Goal: Check status: Check status

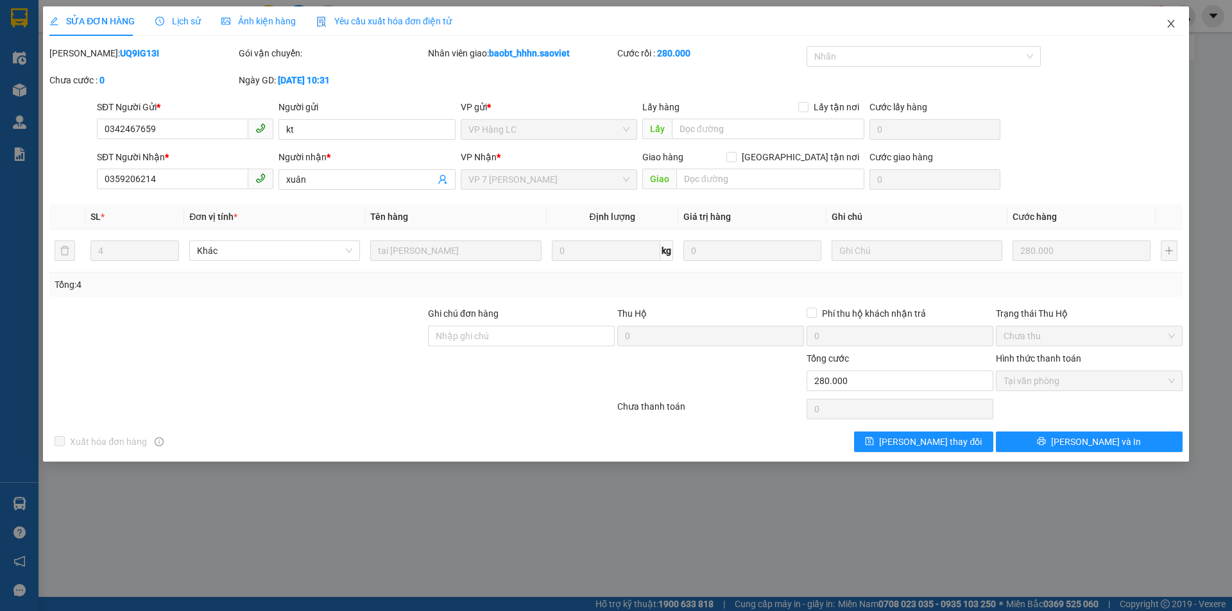
click at [1178, 26] on span "Close" at bounding box center [1171, 24] width 36 height 36
click at [1178, 26] on div at bounding box center [1184, 16] width 22 height 22
click at [1171, 26] on div "phunth.kt.saoviet 1" at bounding box center [1137, 16] width 187 height 22
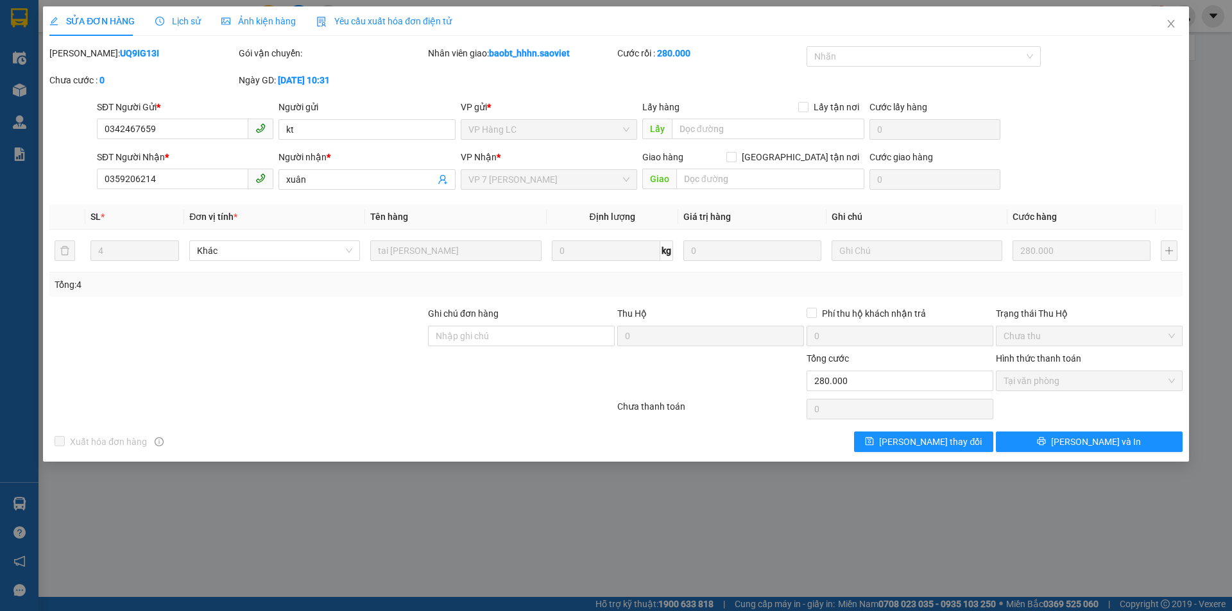
click at [1171, 26] on div "phunth.kt.saoviet 1" at bounding box center [1137, 16] width 187 height 22
click at [1175, 21] on div at bounding box center [1184, 16] width 22 height 22
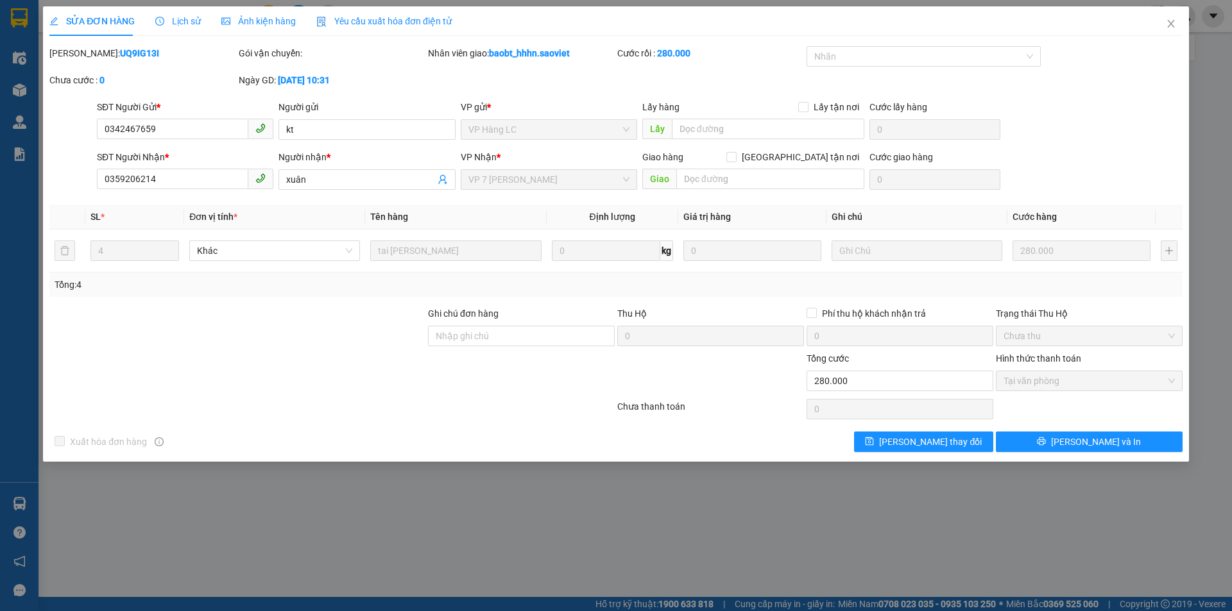
click at [1170, 26] on div "phunth.kt.saoviet 1" at bounding box center [1137, 16] width 187 height 22
click at [1169, 23] on div "phunth.kt.saoviet 1" at bounding box center [1137, 16] width 187 height 22
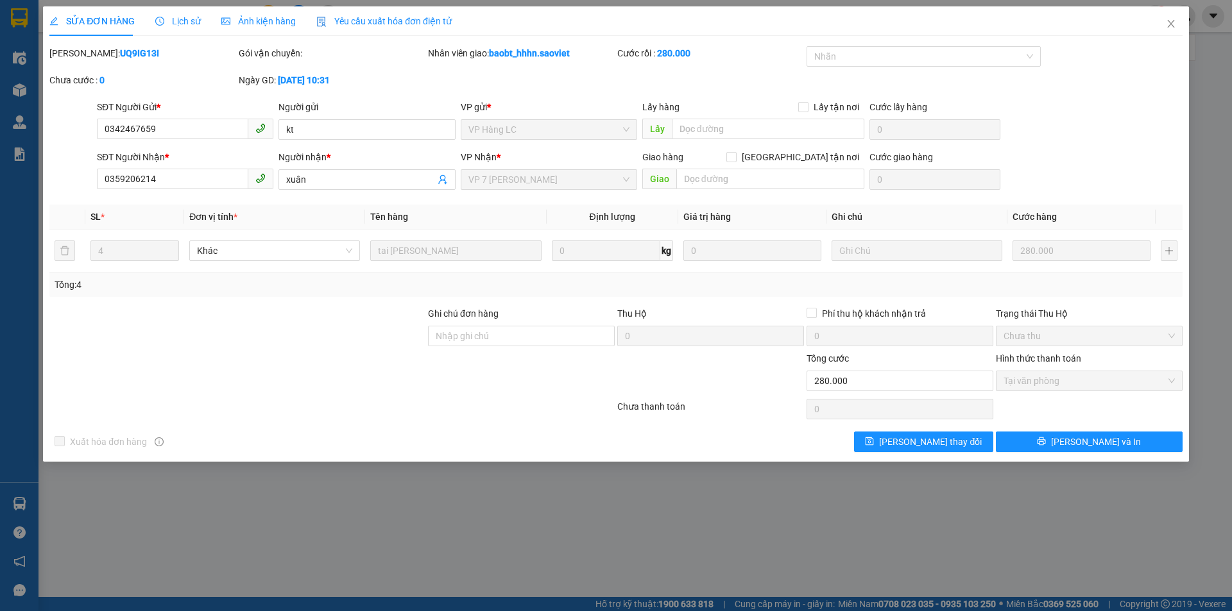
click at [1169, 23] on div "phunth.kt.saoviet 1" at bounding box center [1137, 16] width 187 height 22
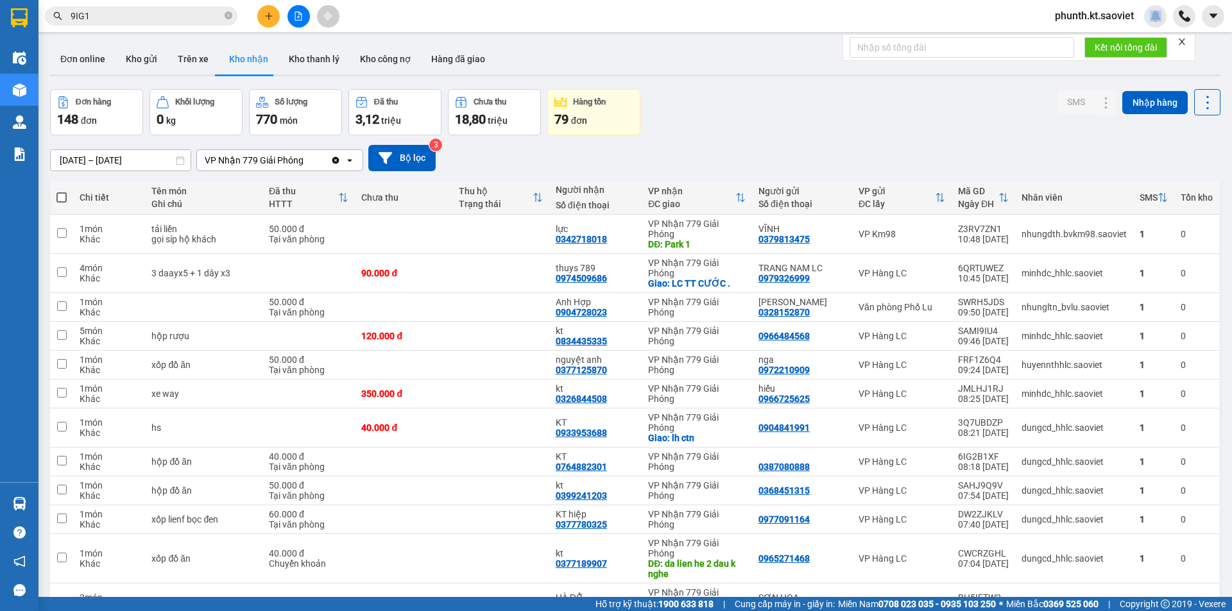
click at [122, 19] on input "9IG1" at bounding box center [146, 16] width 151 height 14
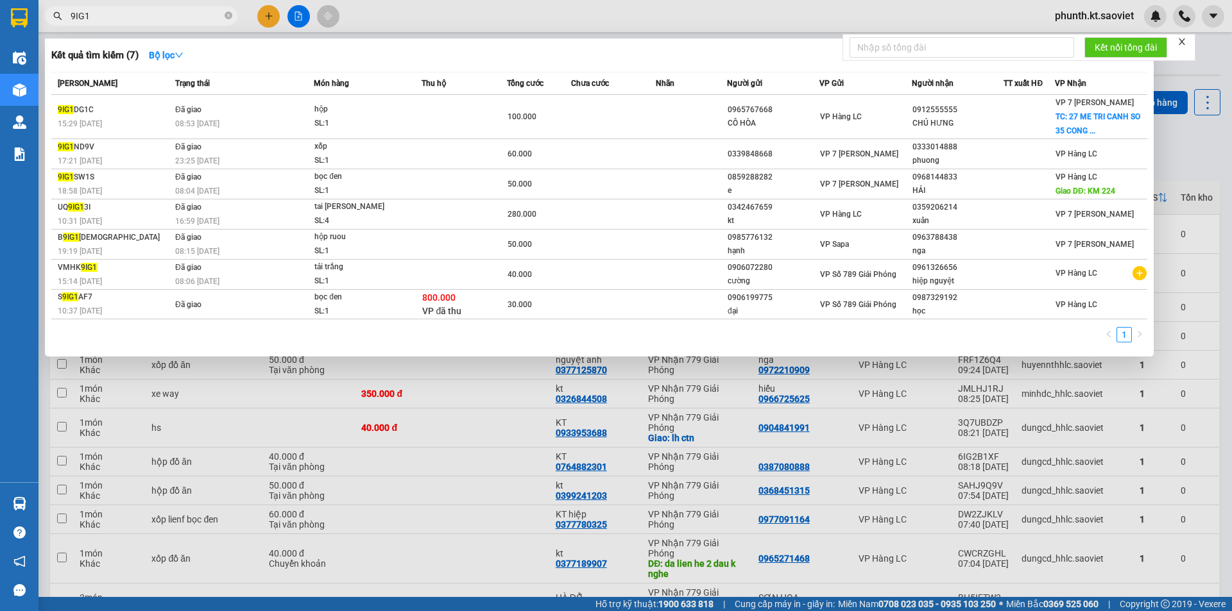
click at [121, 19] on input "9IG1" at bounding box center [146, 16] width 151 height 14
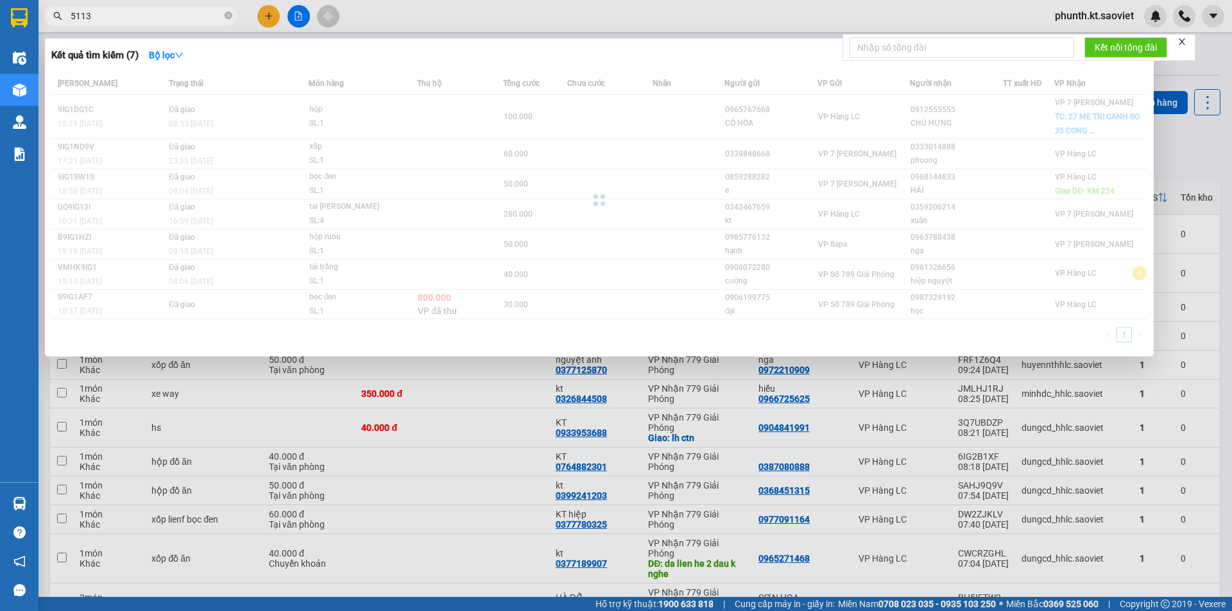
type input "5113"
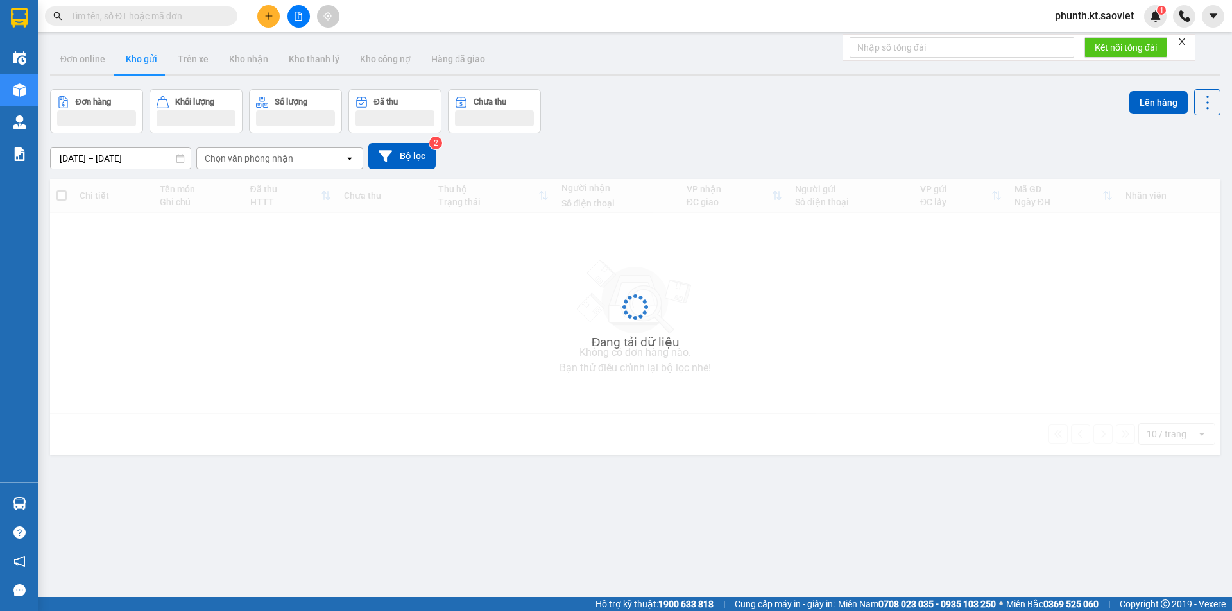
click at [153, 17] on input "text" at bounding box center [146, 16] width 151 height 14
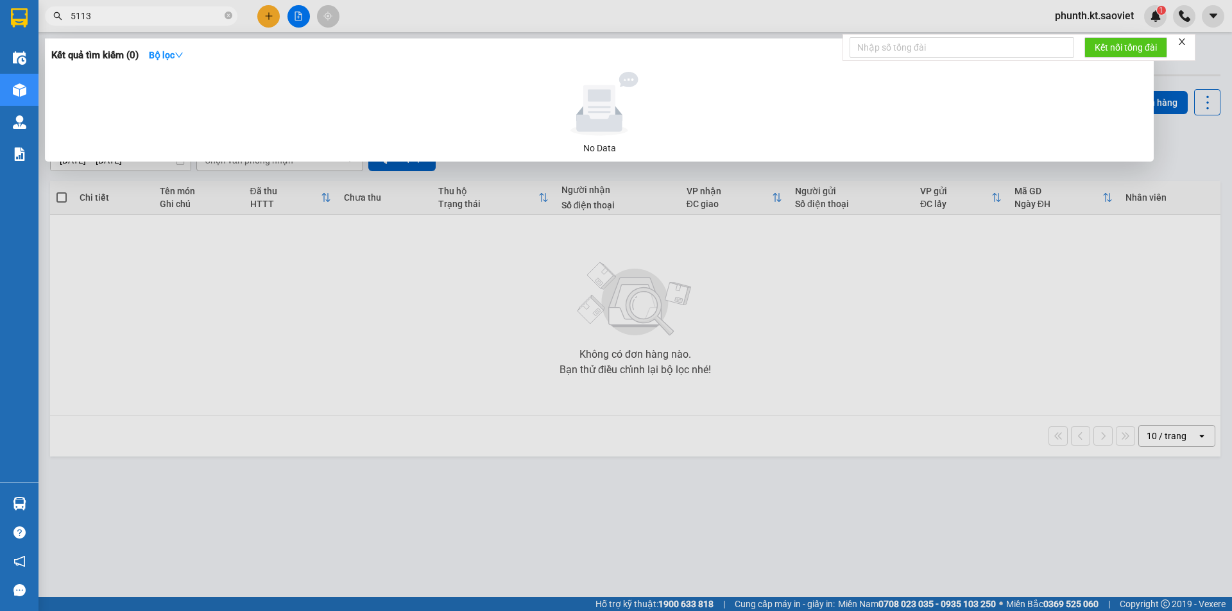
type input "5113"
